Goal: Information Seeking & Learning: Learn about a topic

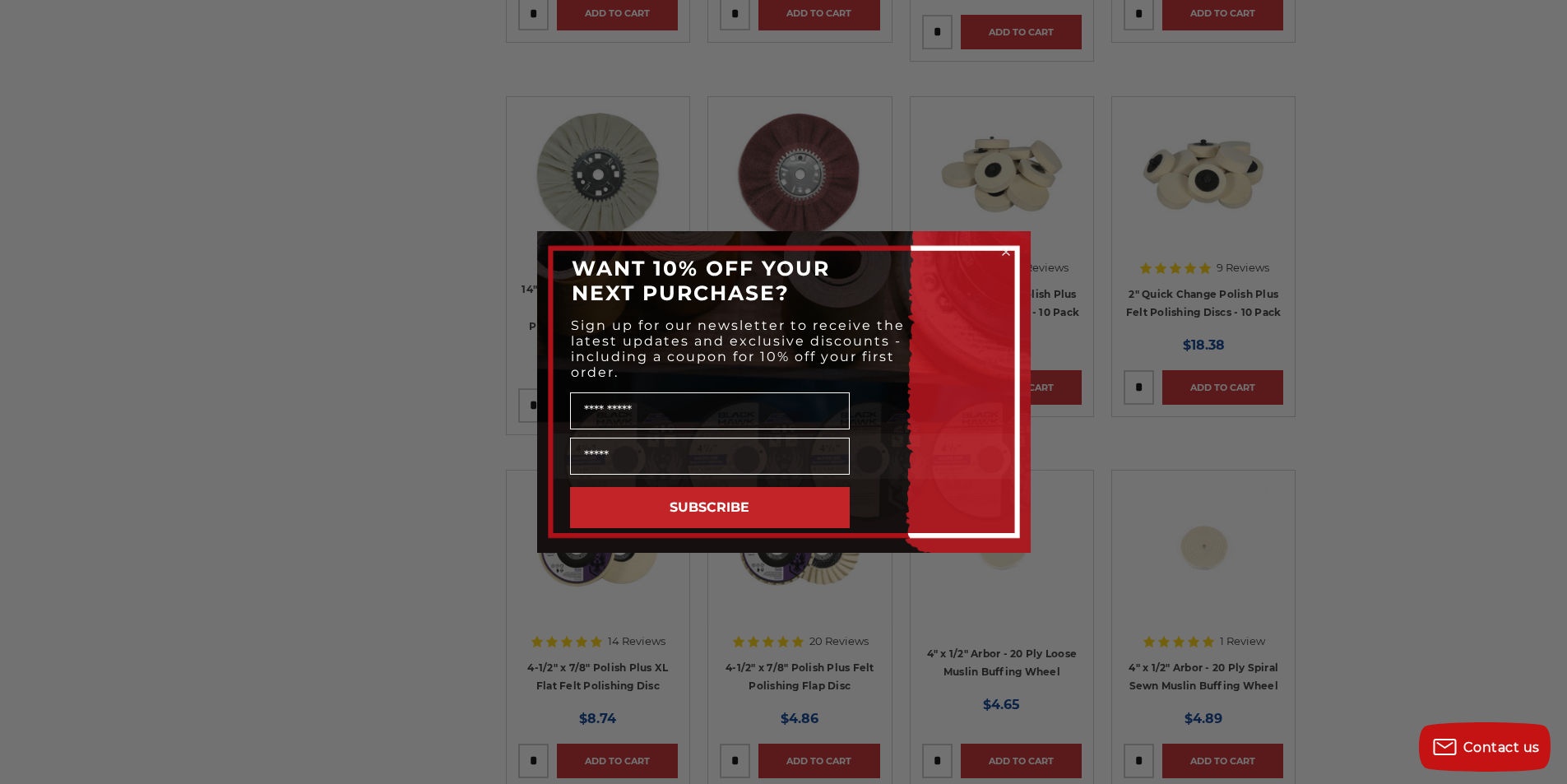
scroll to position [1727, 0]
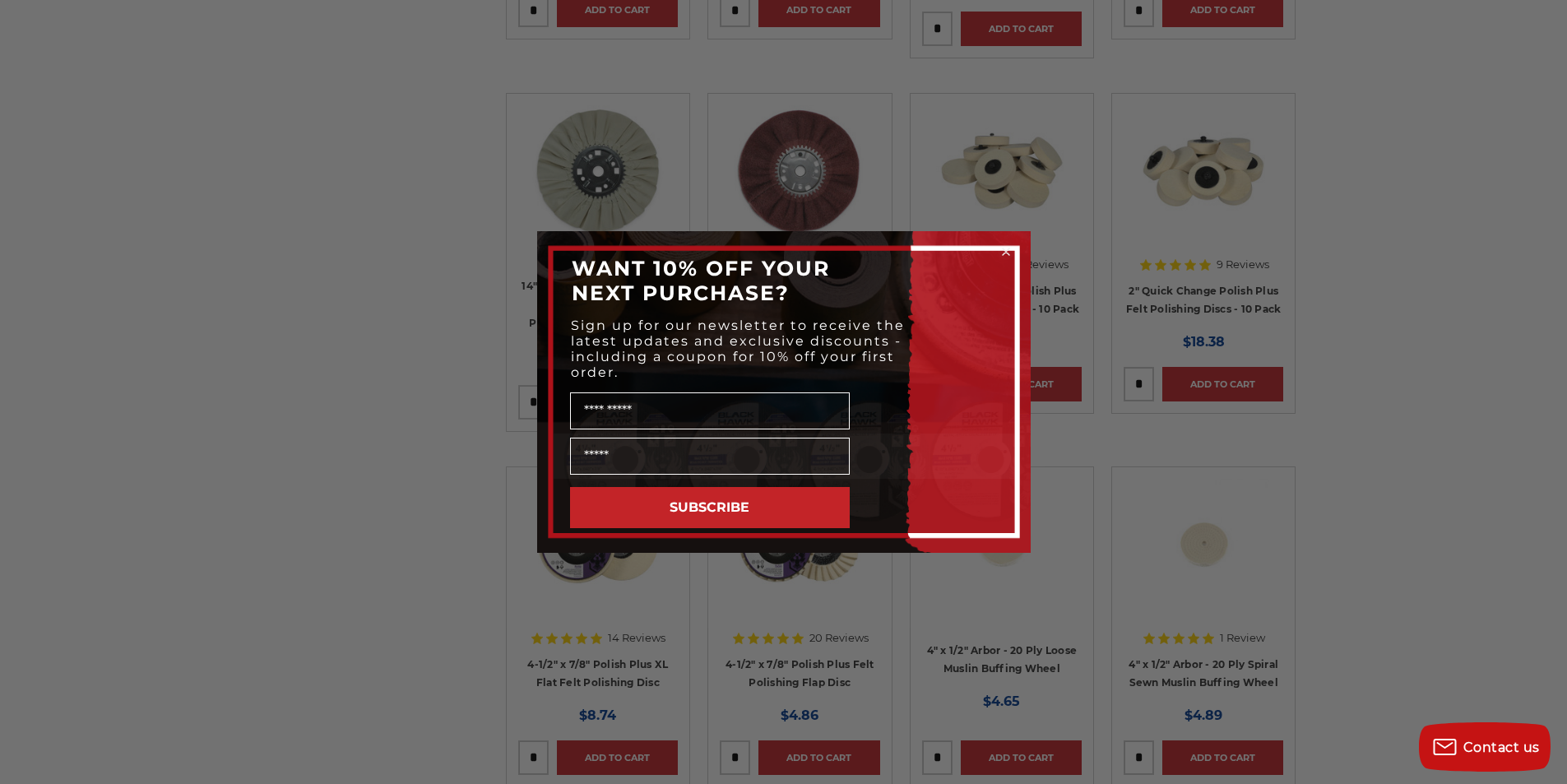
click at [1007, 254] on icon "Close dialog" at bounding box center [1006, 251] width 6 height 6
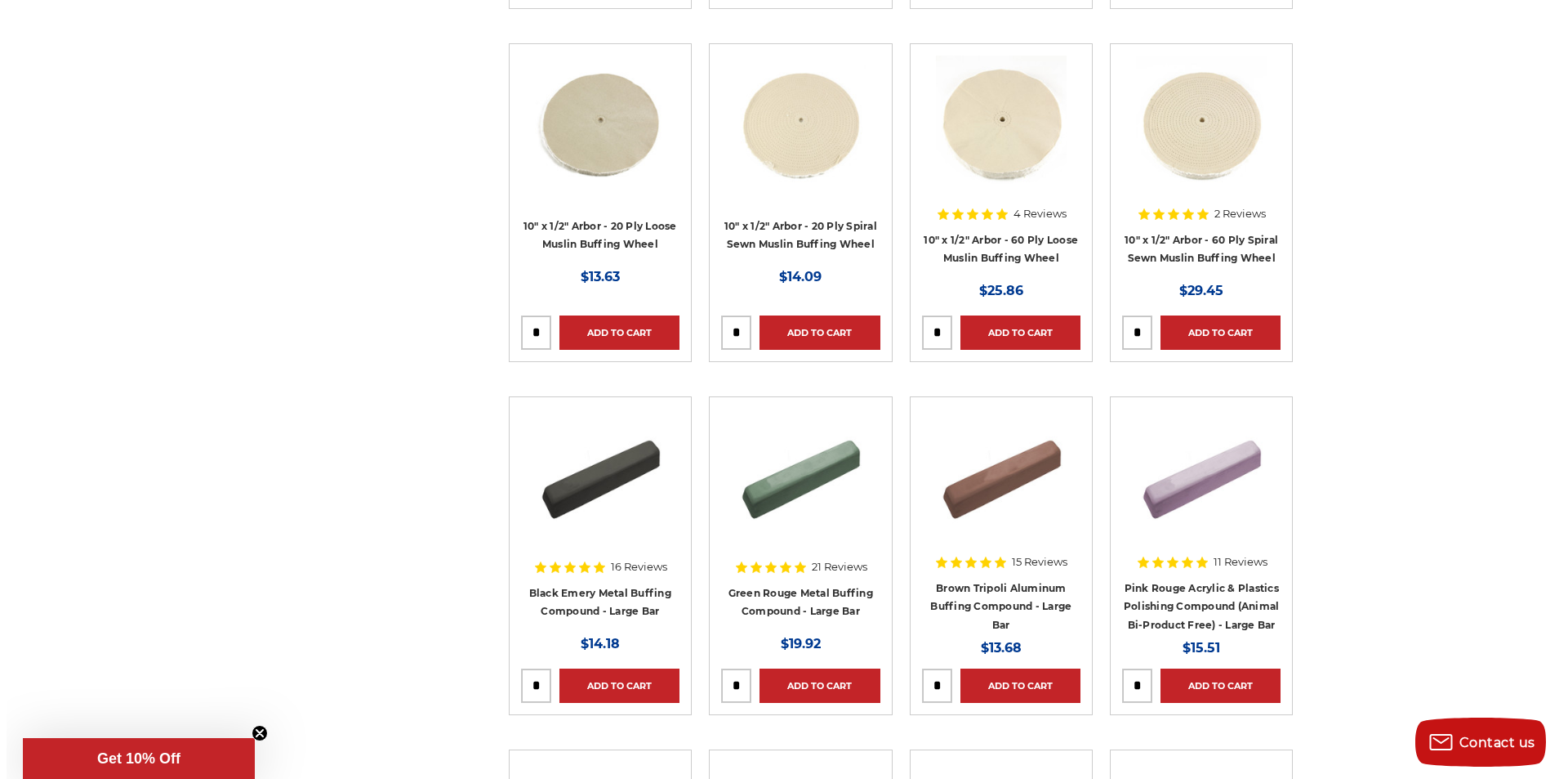
scroll to position [3922, 0]
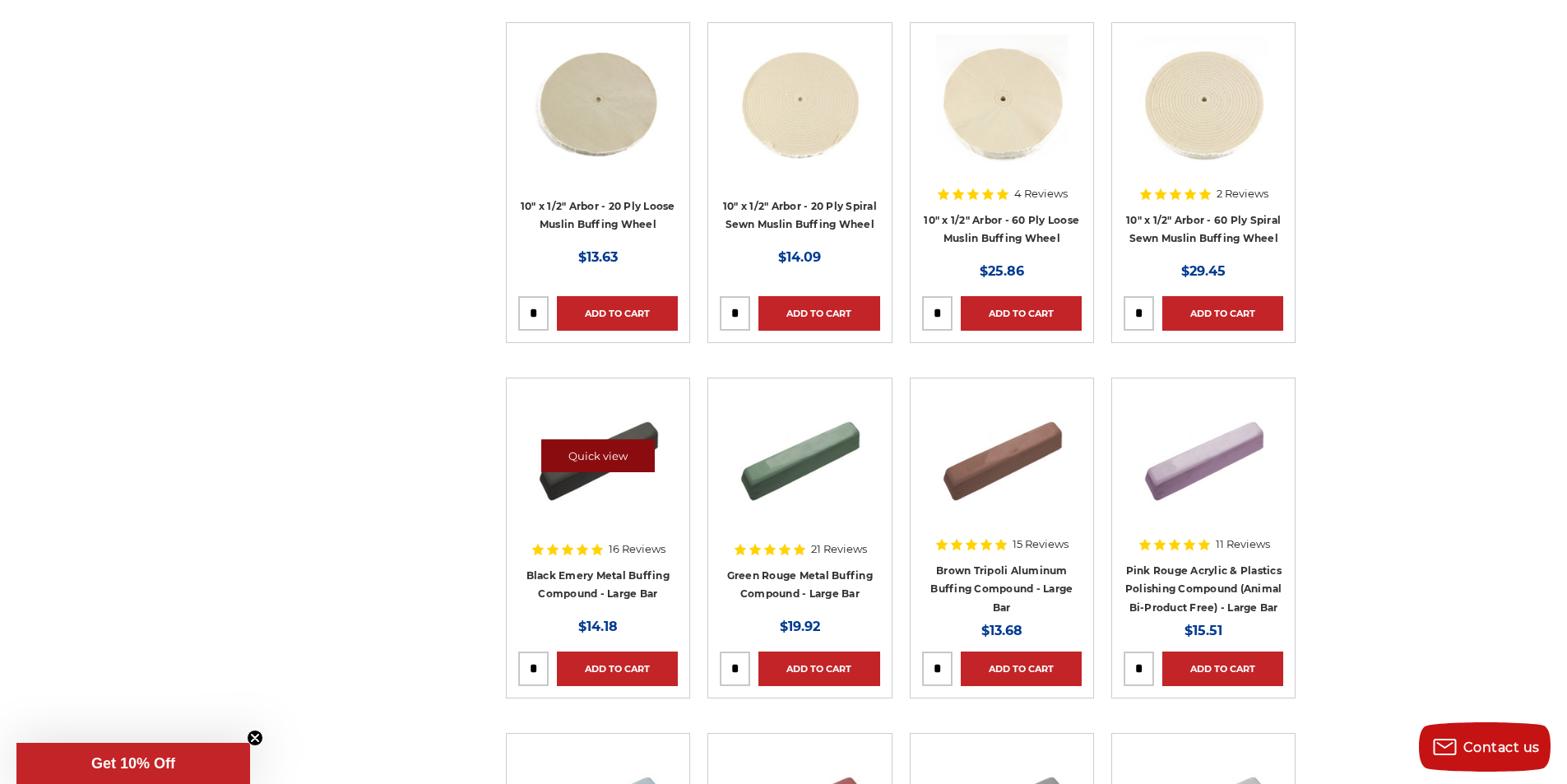
click at [588, 462] on link "Quick view" at bounding box center [598, 455] width 113 height 33
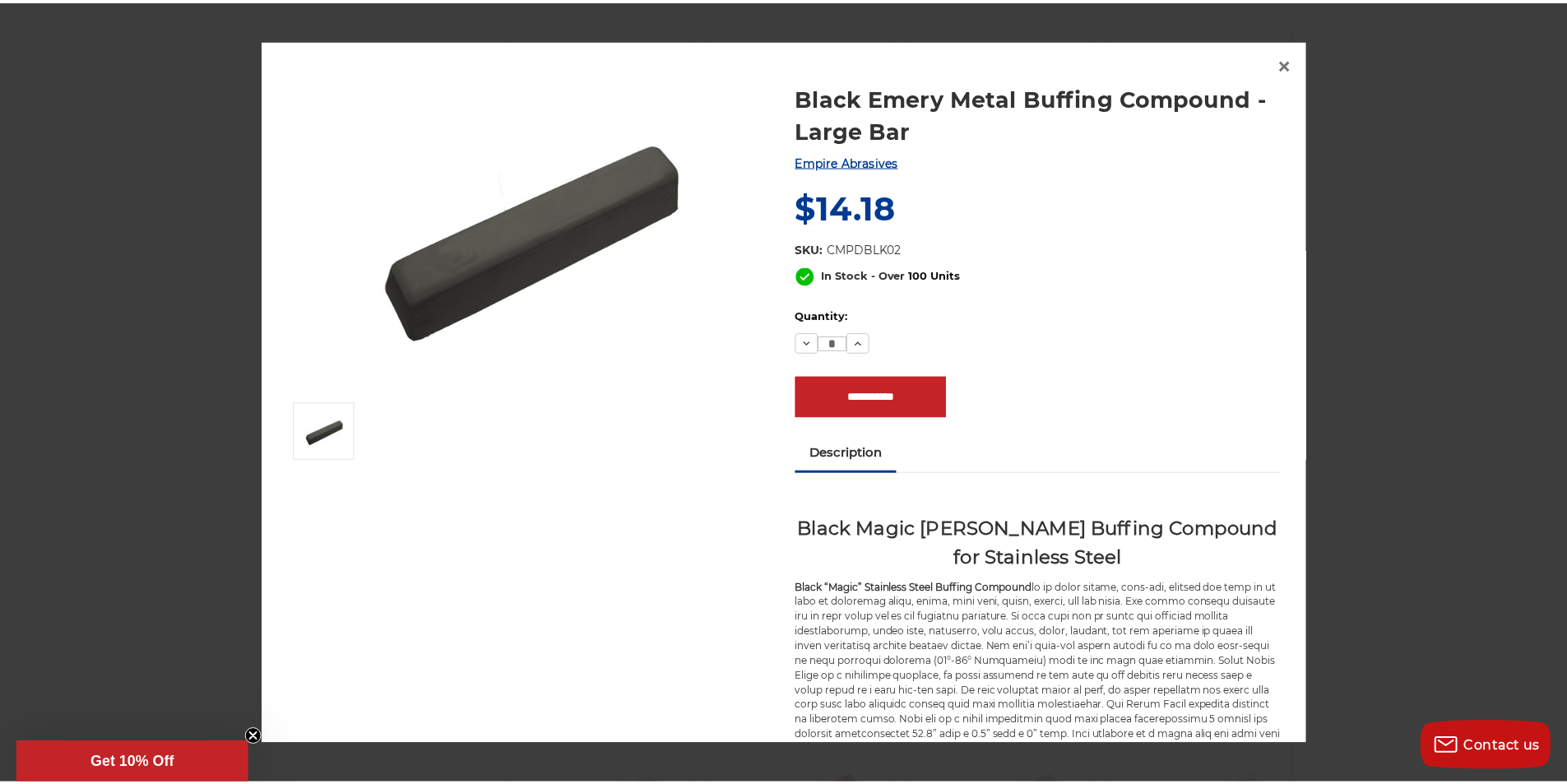
scroll to position [0, 0]
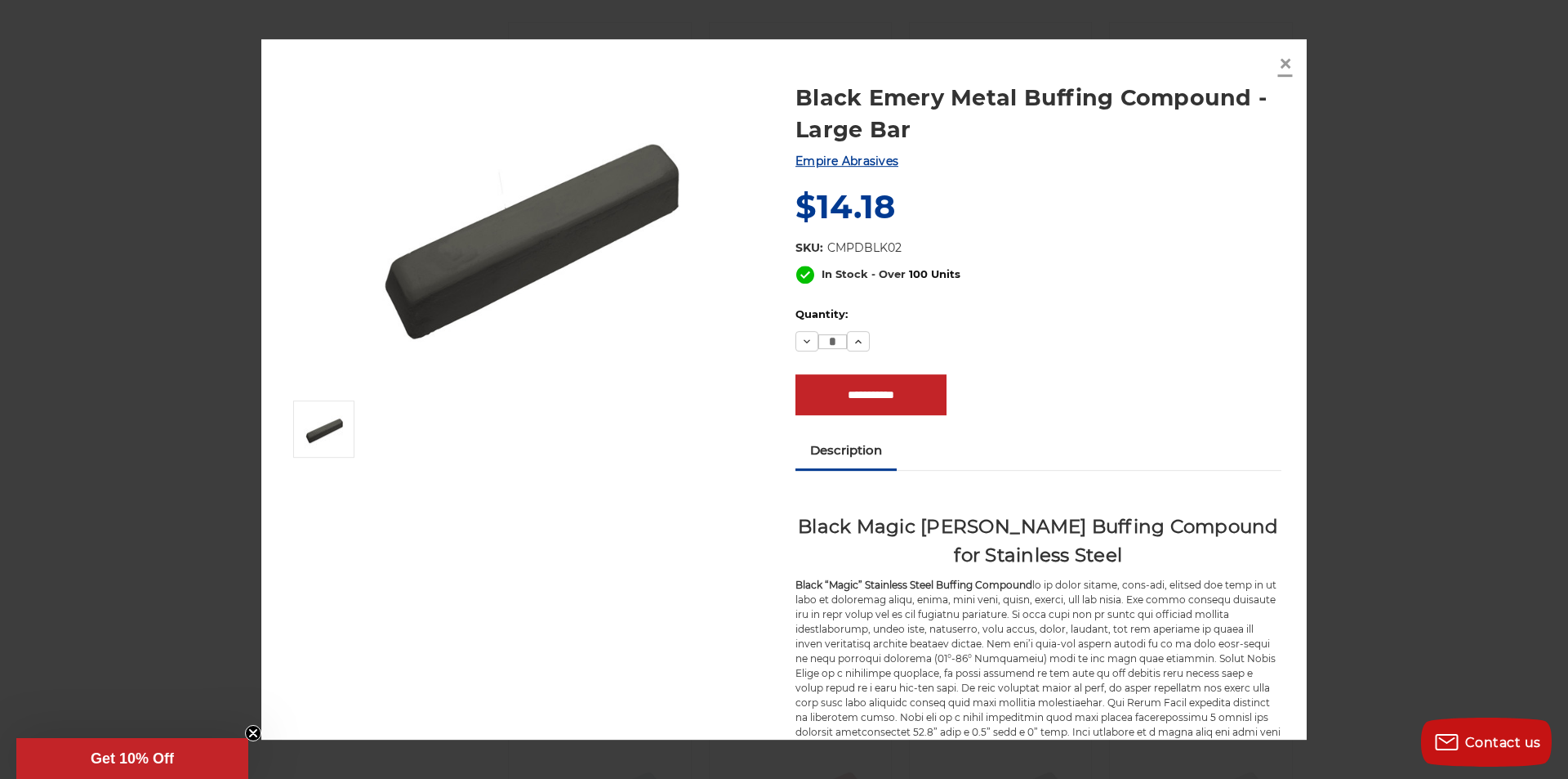
click at [1284, 63] on span "×" at bounding box center [1285, 63] width 14 height 32
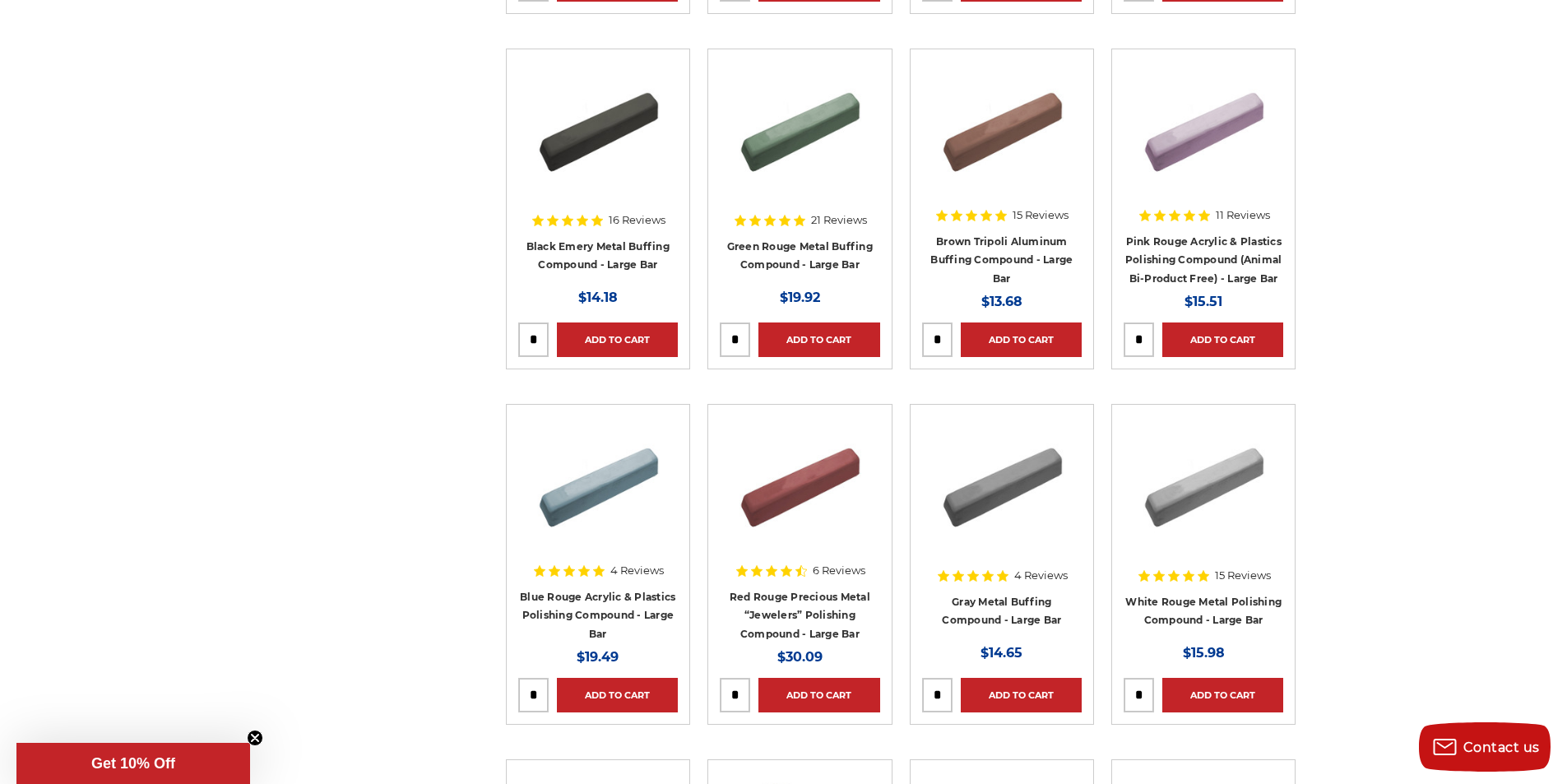
scroll to position [4358, 0]
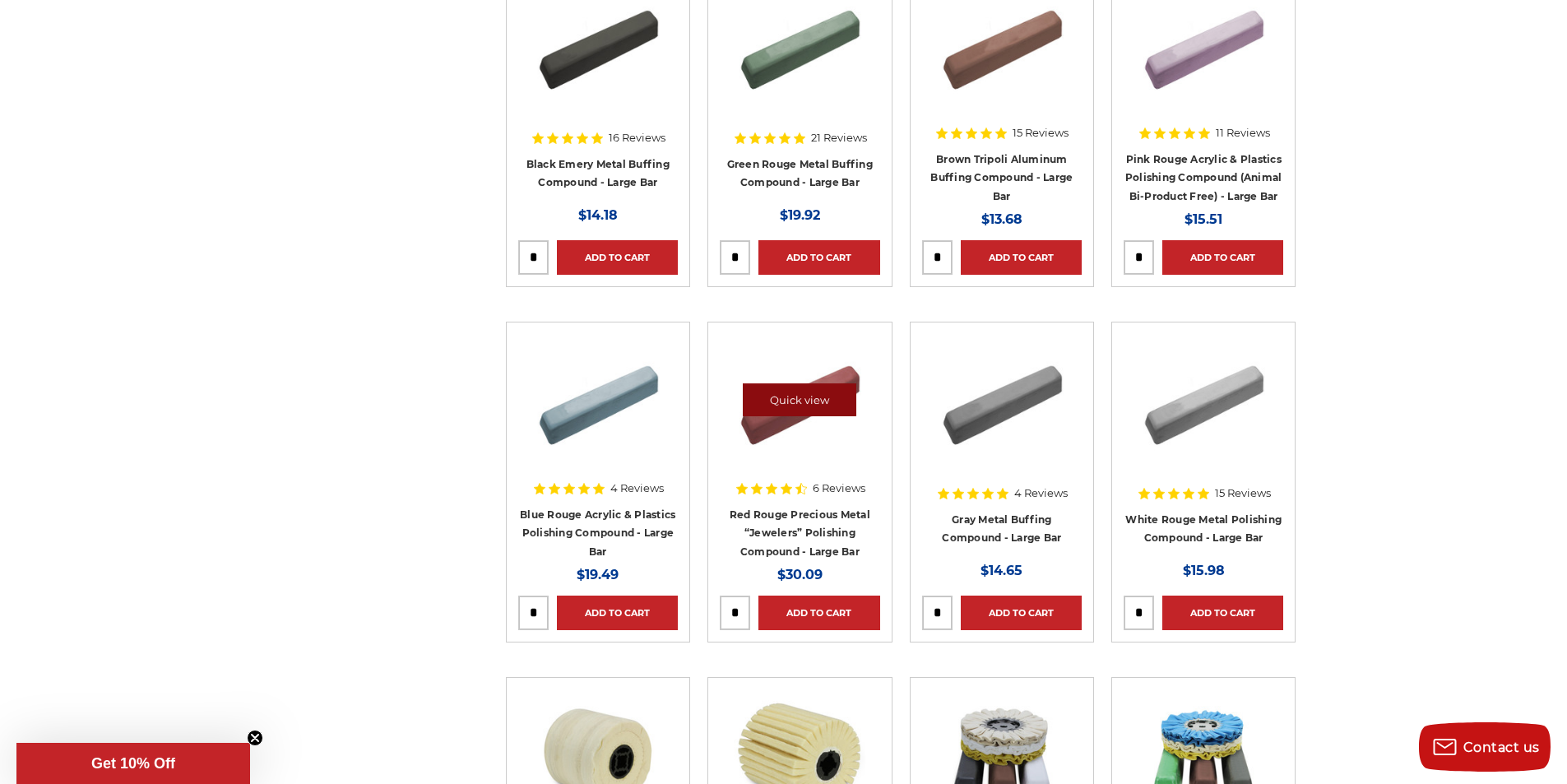
click at [795, 404] on link "Quick view" at bounding box center [800, 399] width 113 height 33
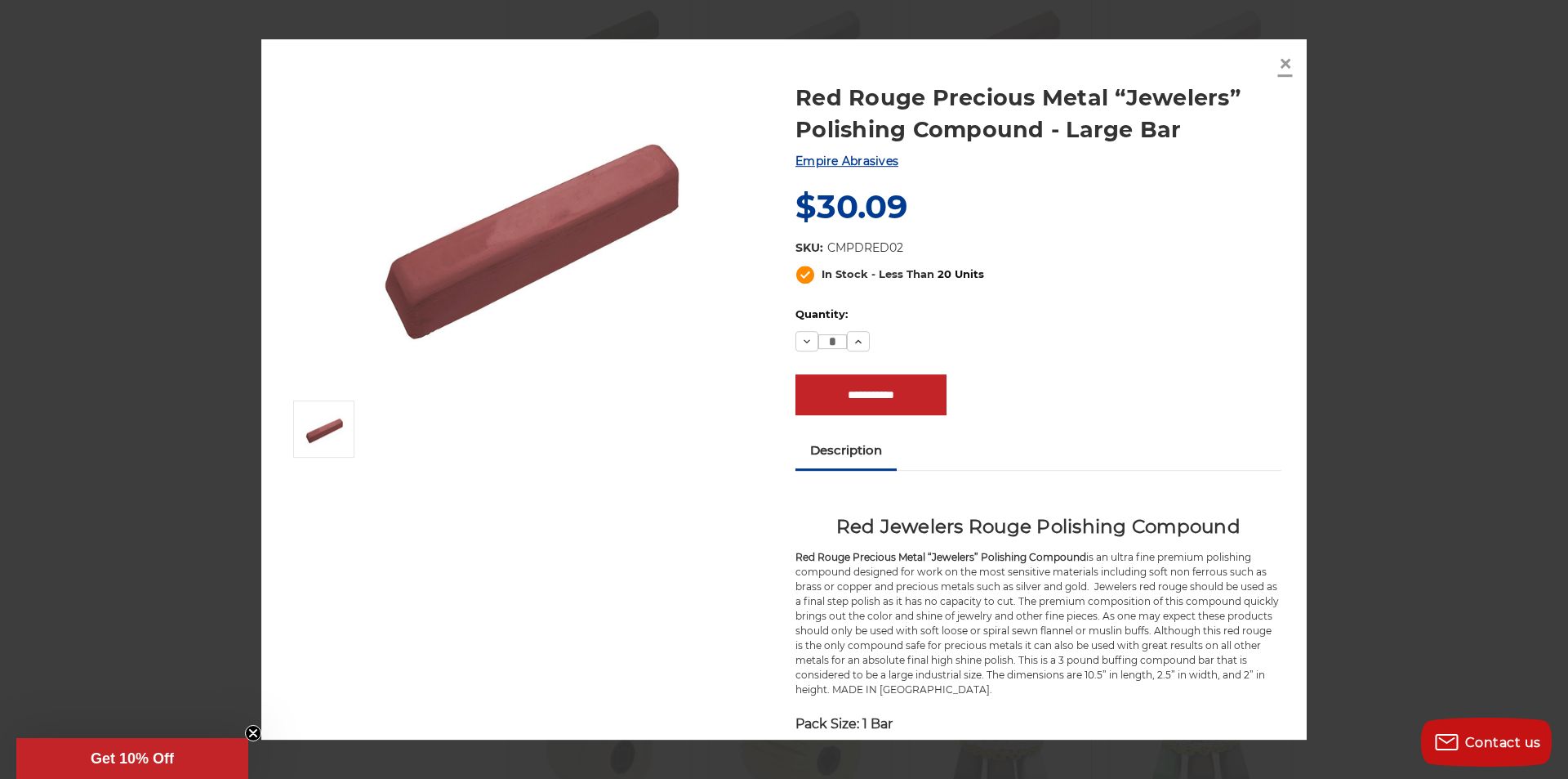
click at [1287, 71] on span "×" at bounding box center [1285, 63] width 14 height 32
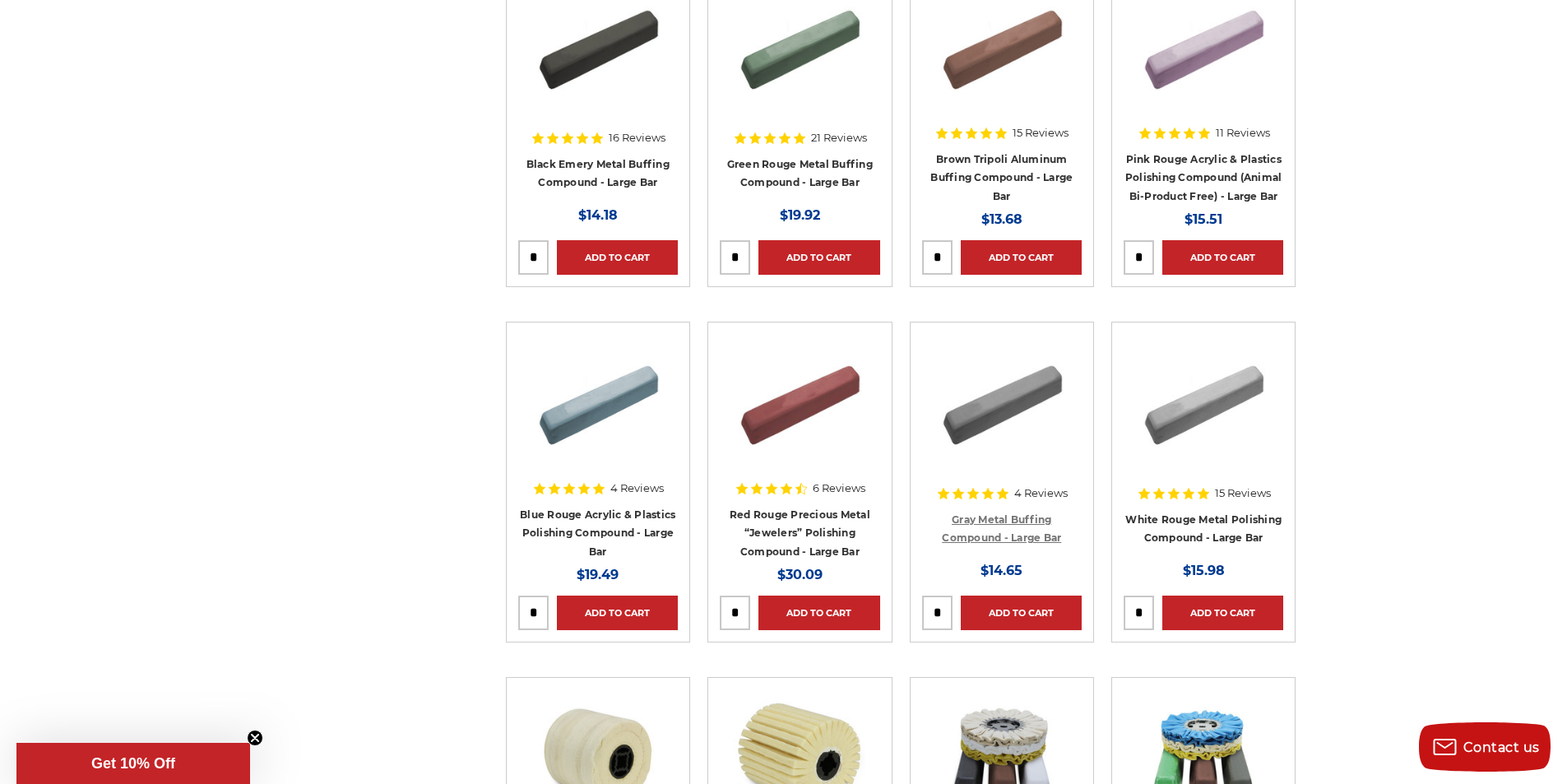
click at [997, 518] on link "Gray Metal Buffing Compound - Large Bar" at bounding box center [1001, 529] width 120 height 31
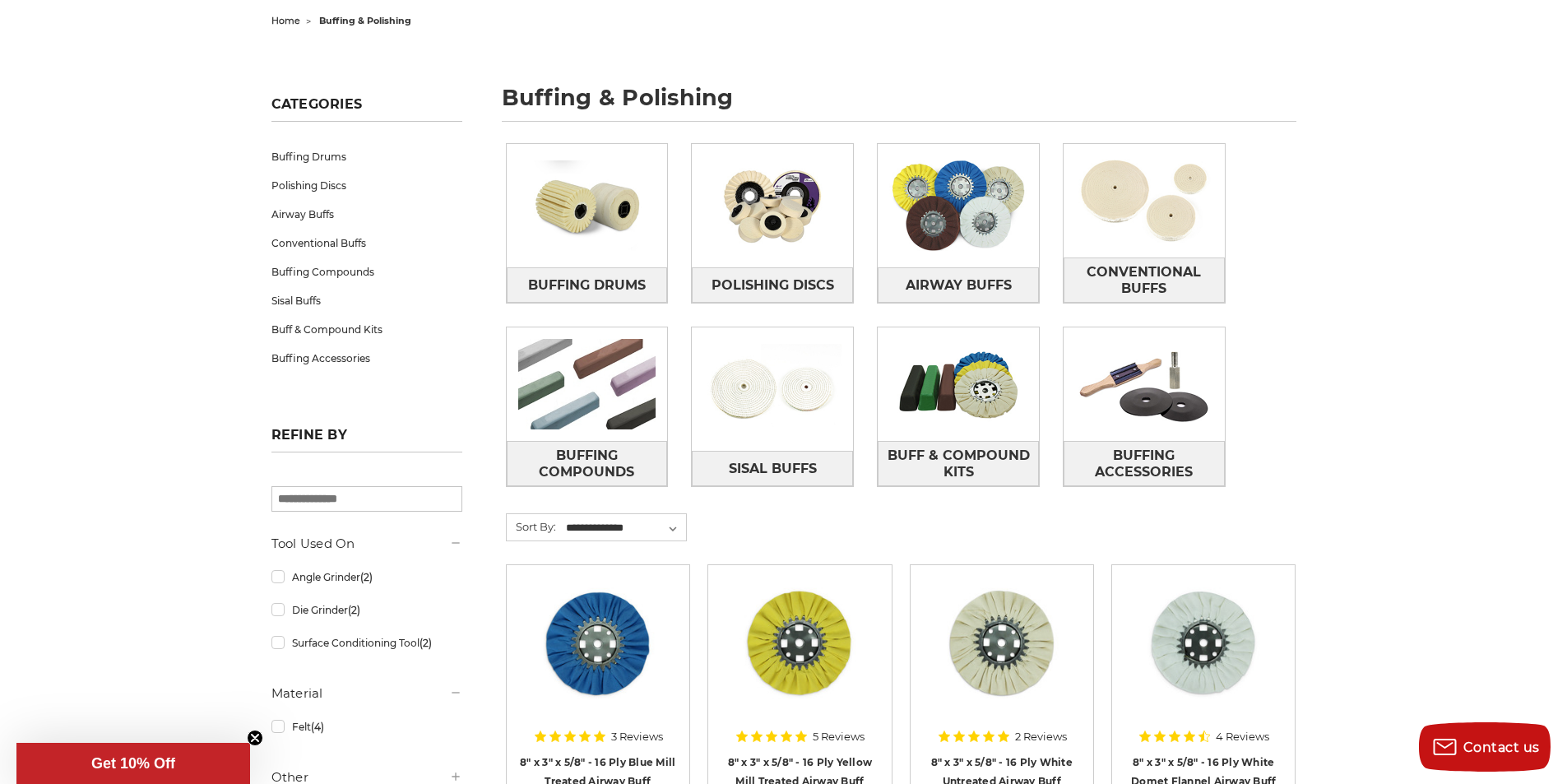
scroll to position [134, 0]
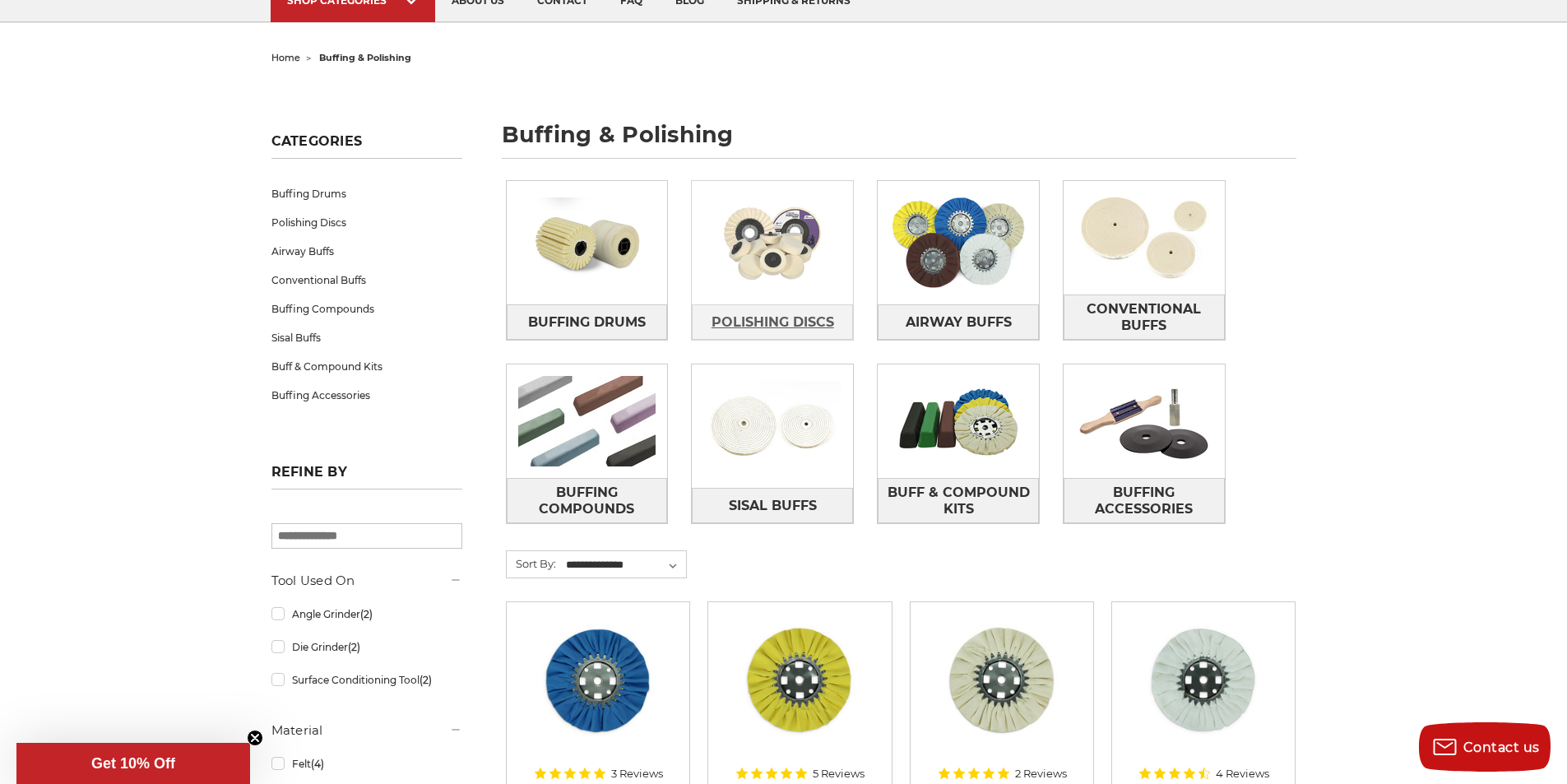
click at [782, 325] on span "Polishing Discs" at bounding box center [773, 322] width 122 height 28
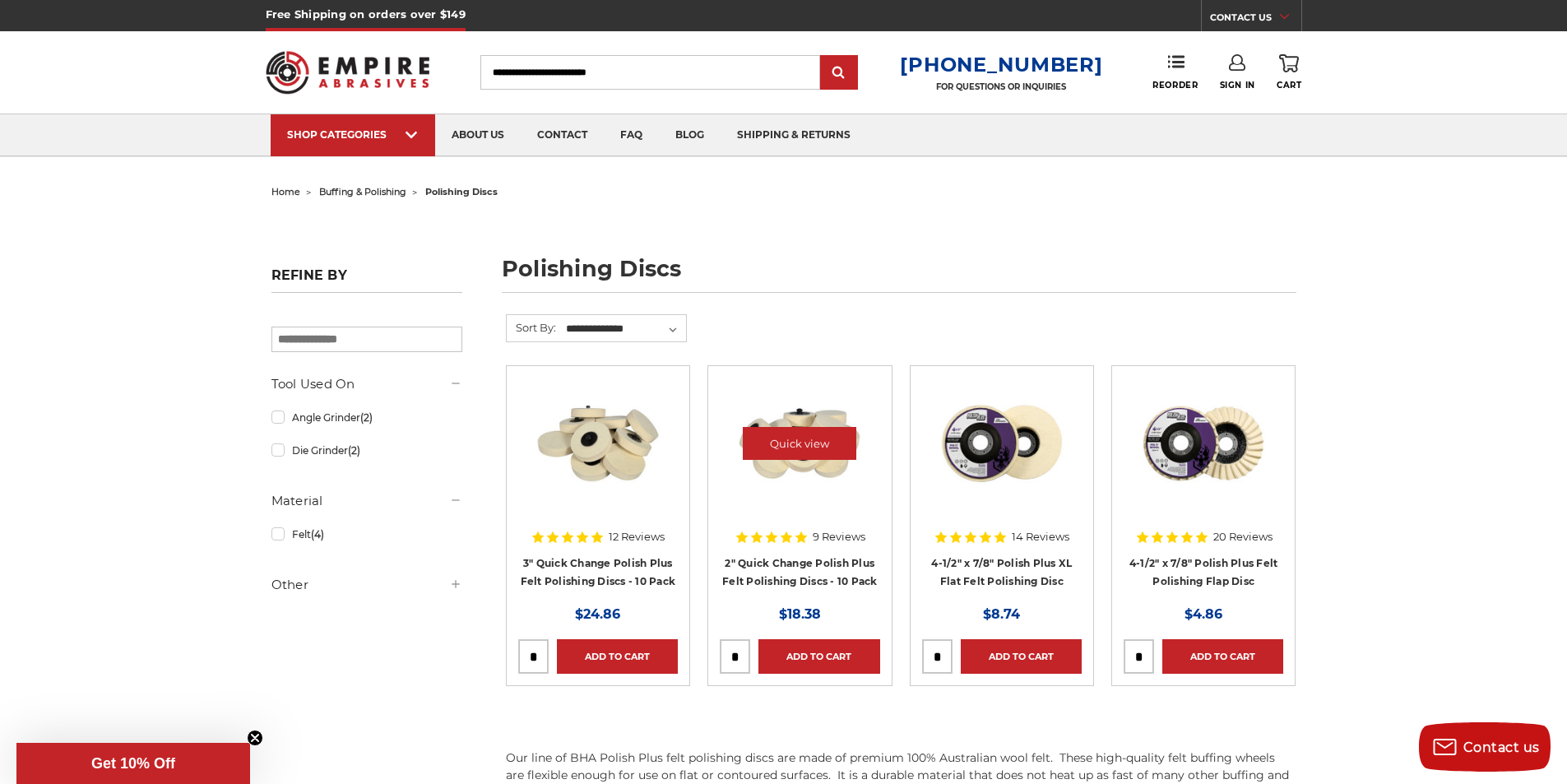
click at [811, 464] on img at bounding box center [800, 443] width 131 height 131
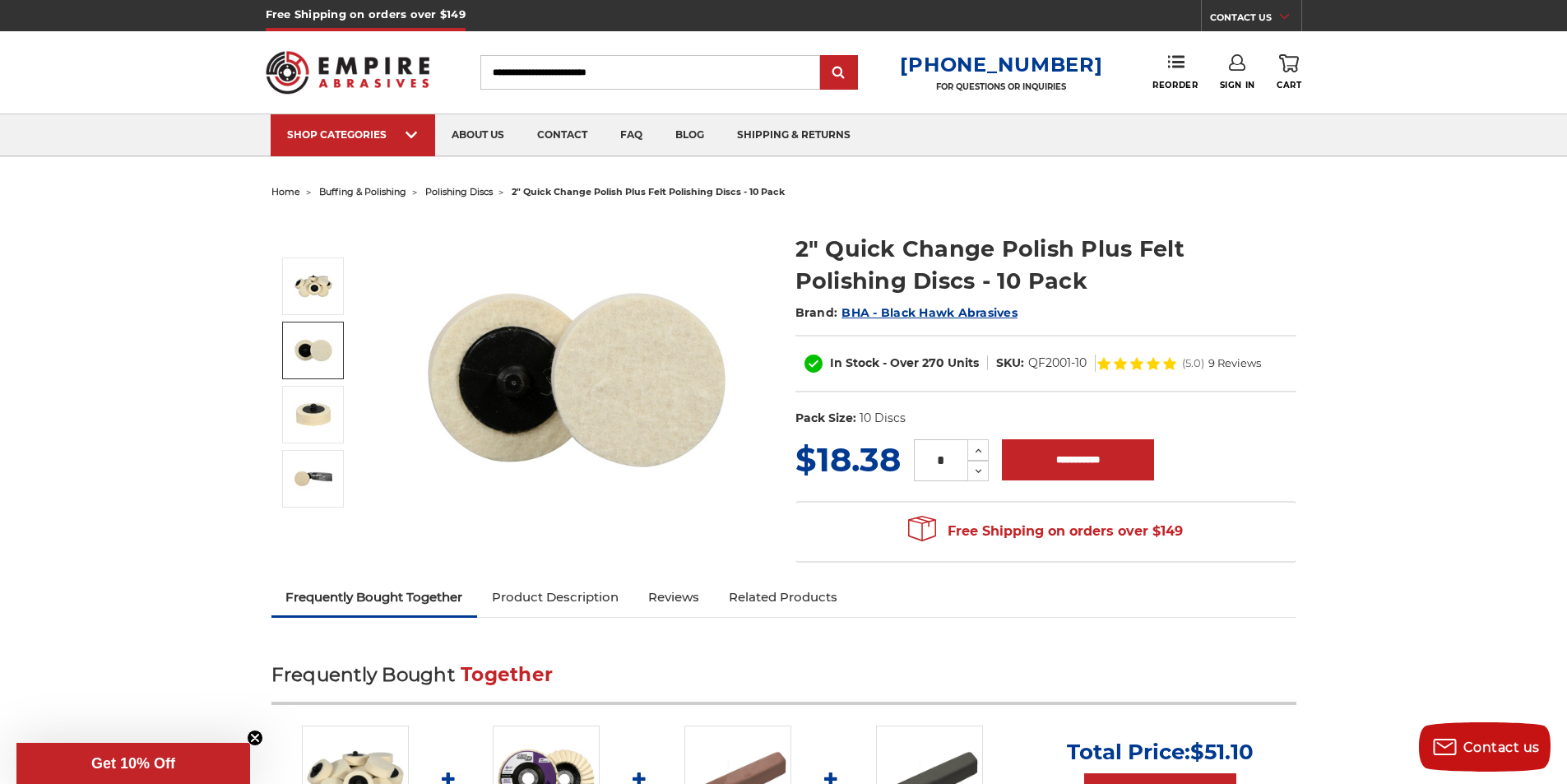
click at [315, 360] on img at bounding box center [314, 351] width 41 height 41
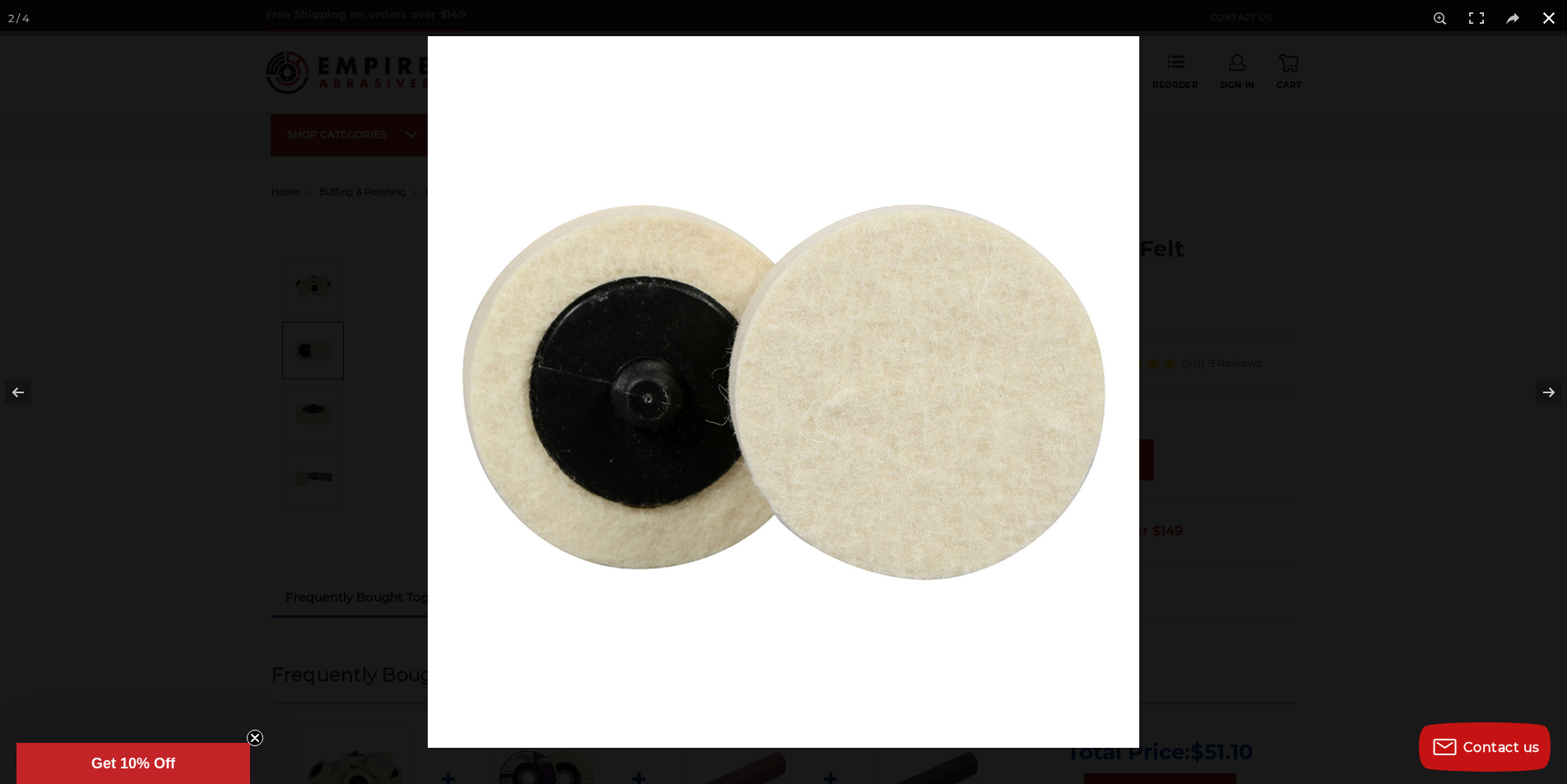
click at [1545, 15] on button at bounding box center [1549, 18] width 36 height 36
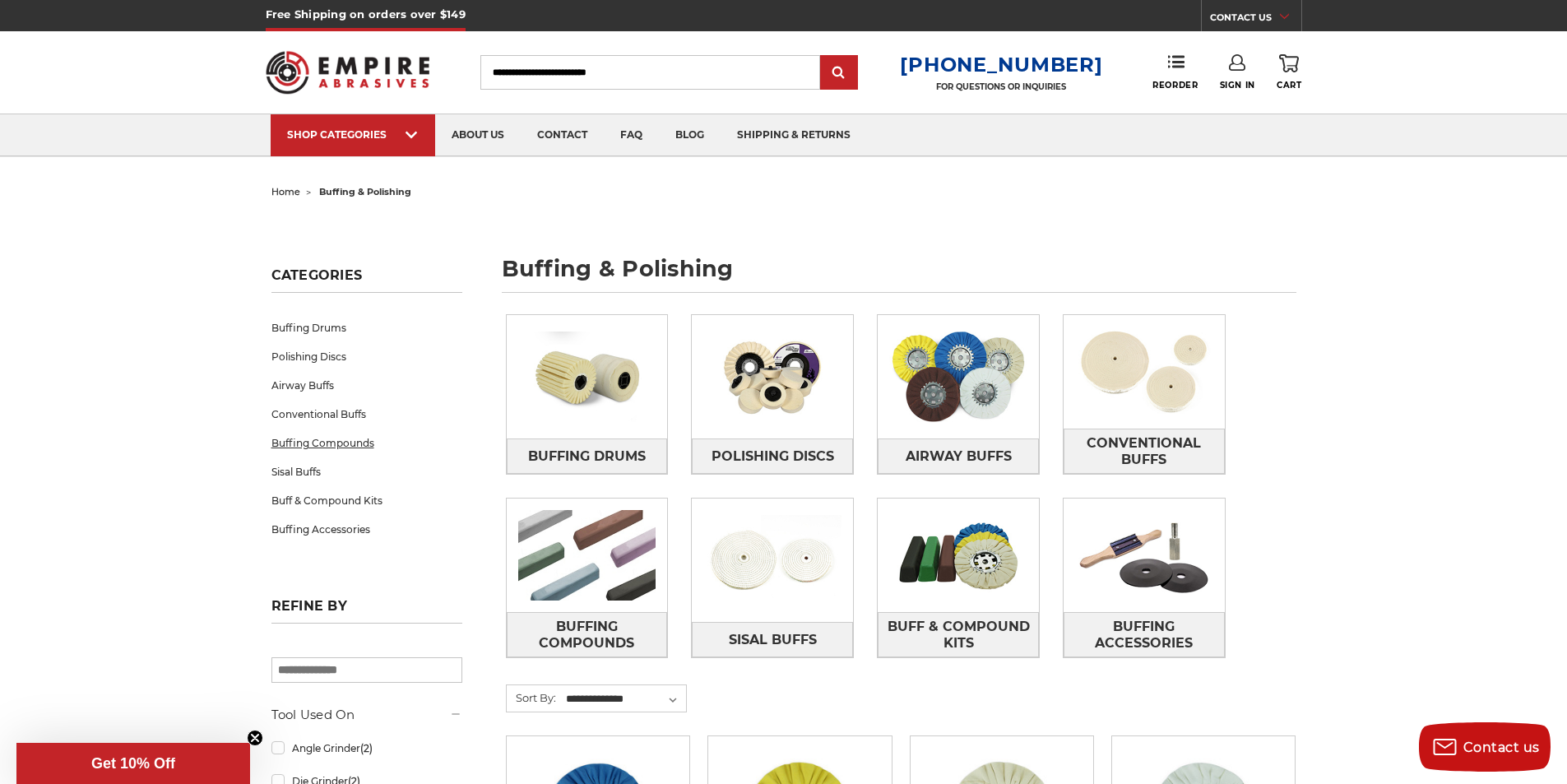
click at [363, 443] on link "Buffing Compounds" at bounding box center [367, 442] width 191 height 29
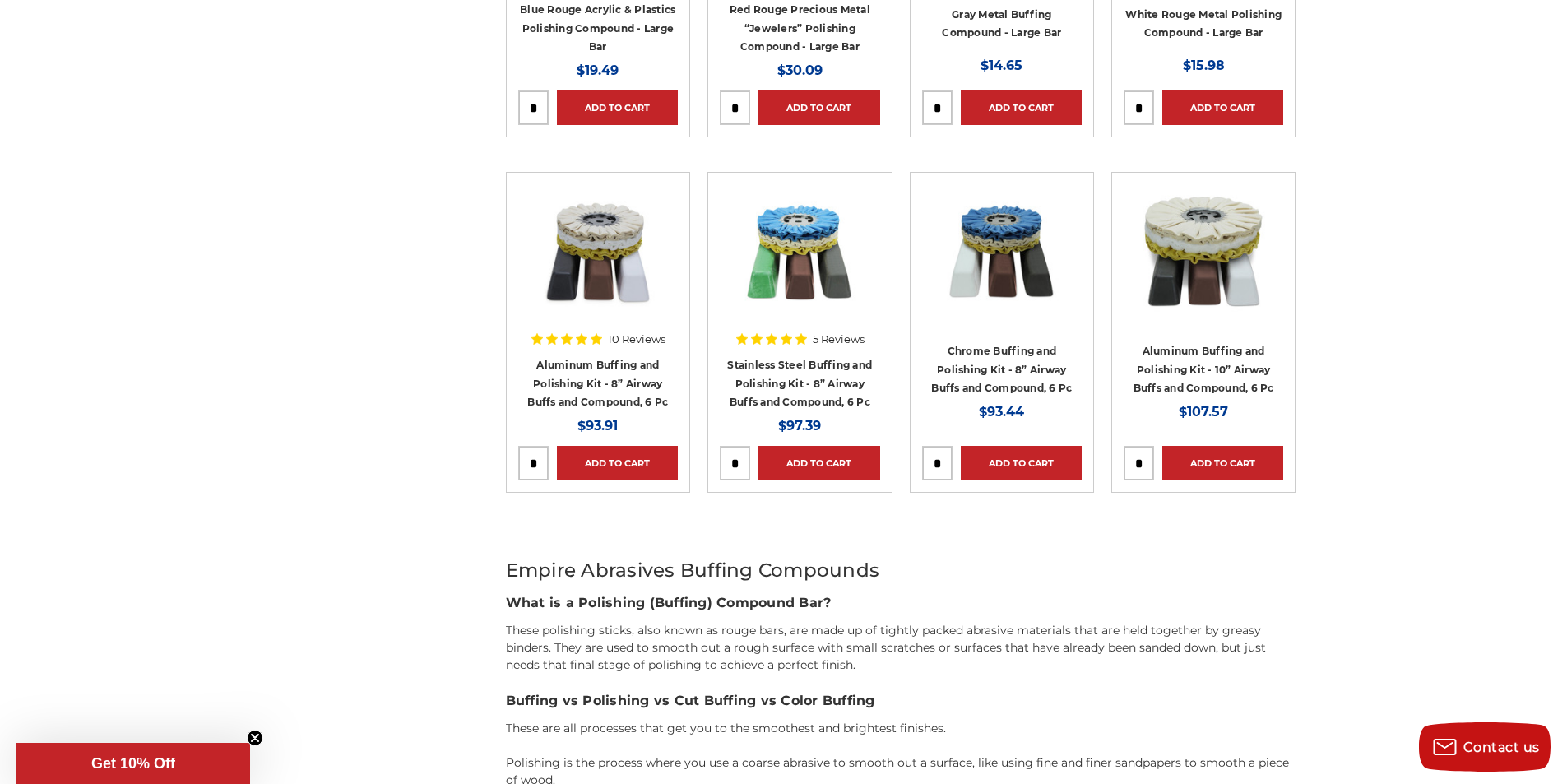
scroll to position [904, 0]
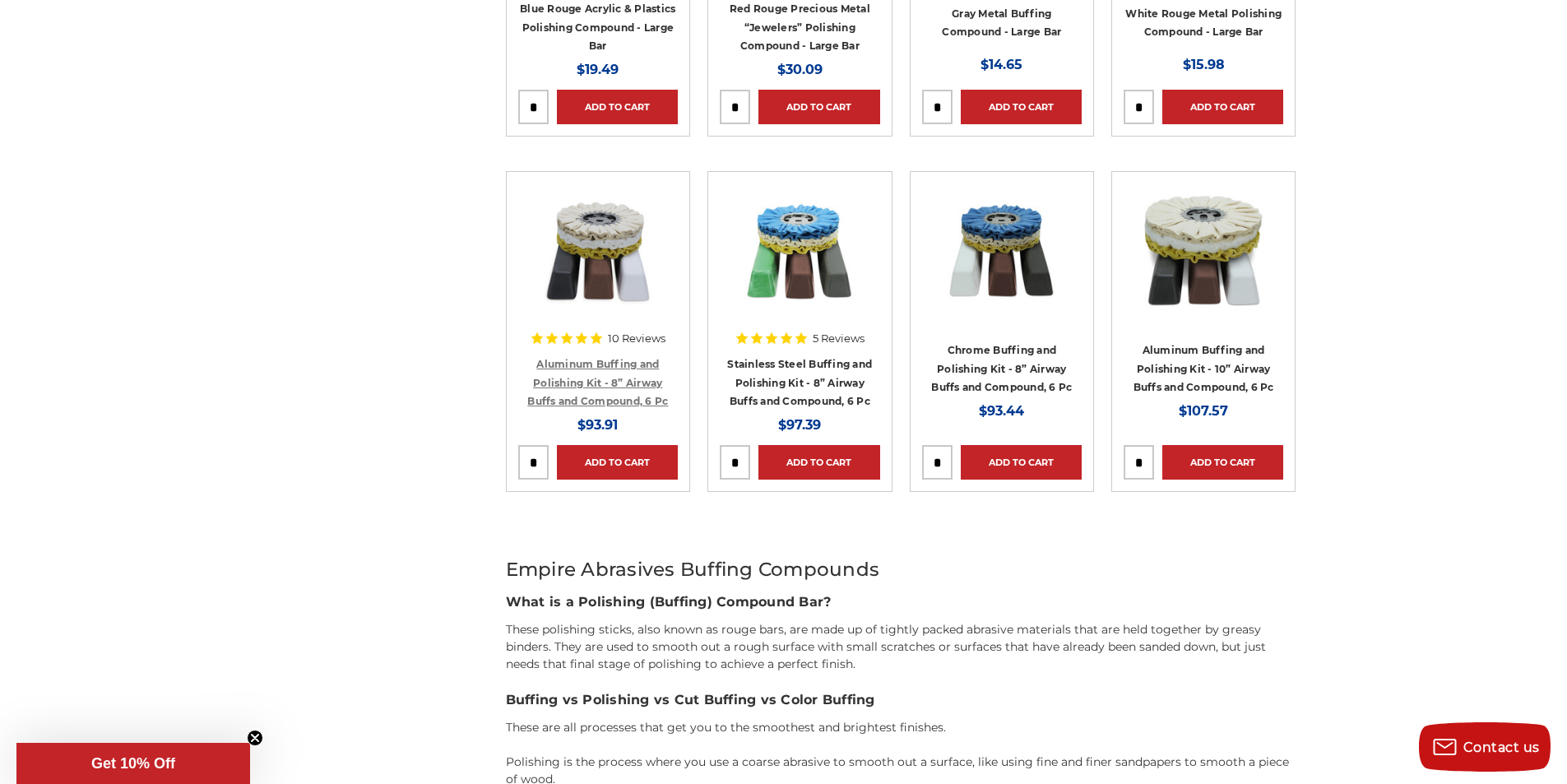
click at [599, 375] on link "Aluminum Buffing and Polishing Kit - 8” Airway Buffs and Compound, 6 Pc" at bounding box center [597, 382] width 140 height 49
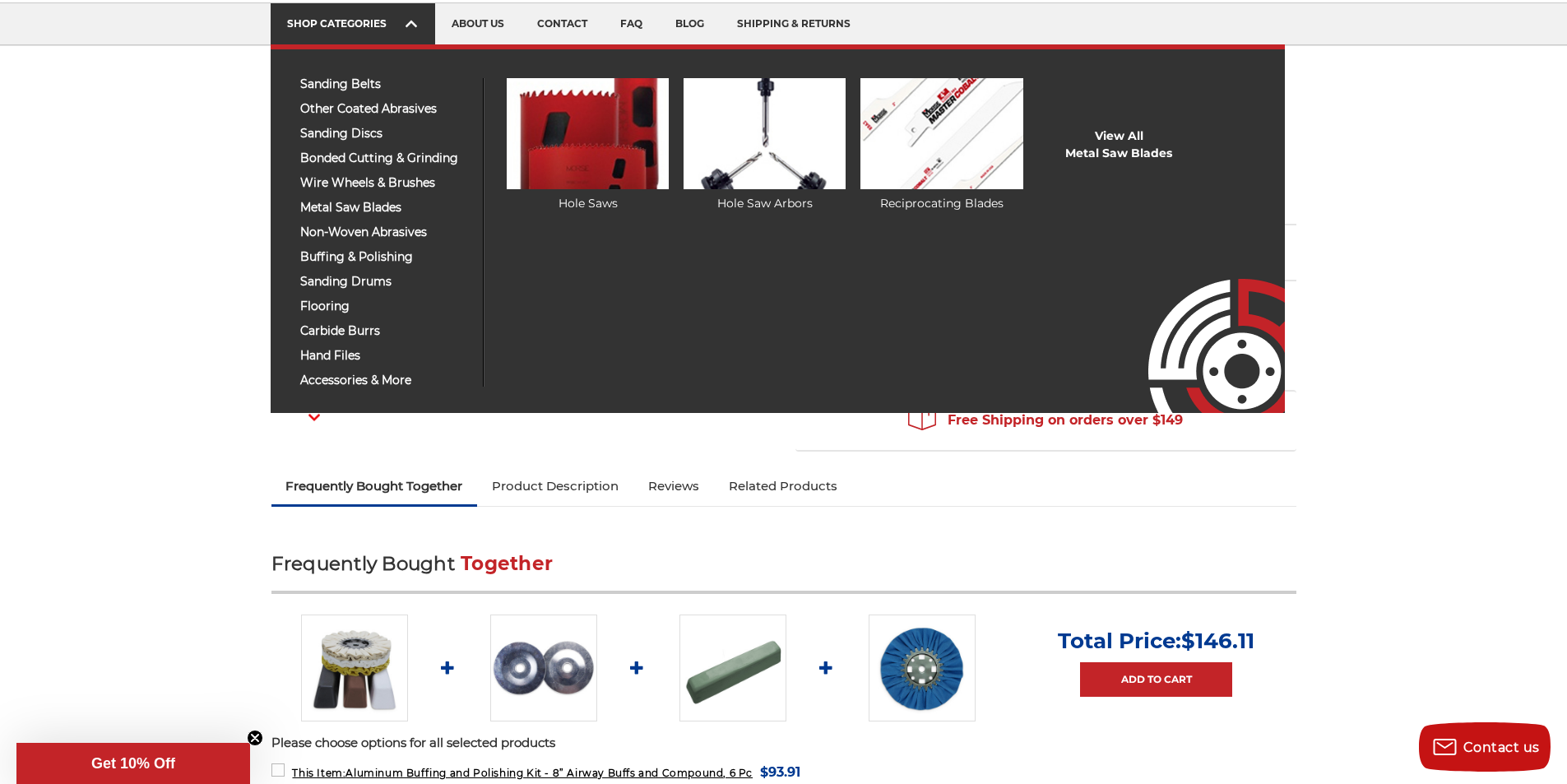
scroll to position [82, 0]
